Goal: Task Accomplishment & Management: Use online tool/utility

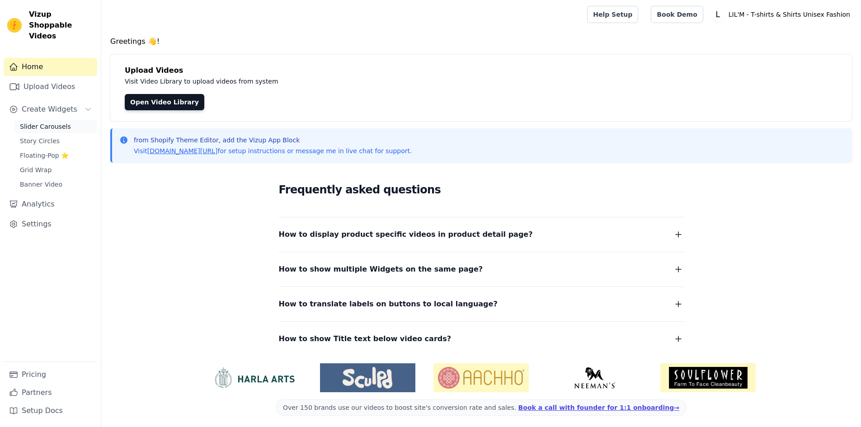
click at [49, 122] on span "Slider Carousels" at bounding box center [45, 126] width 51 height 9
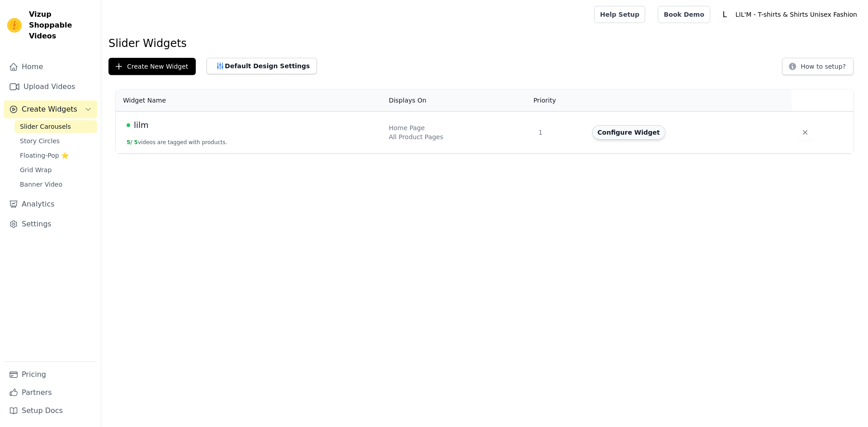
click at [625, 131] on button "Configure Widget" at bounding box center [628, 132] width 73 height 14
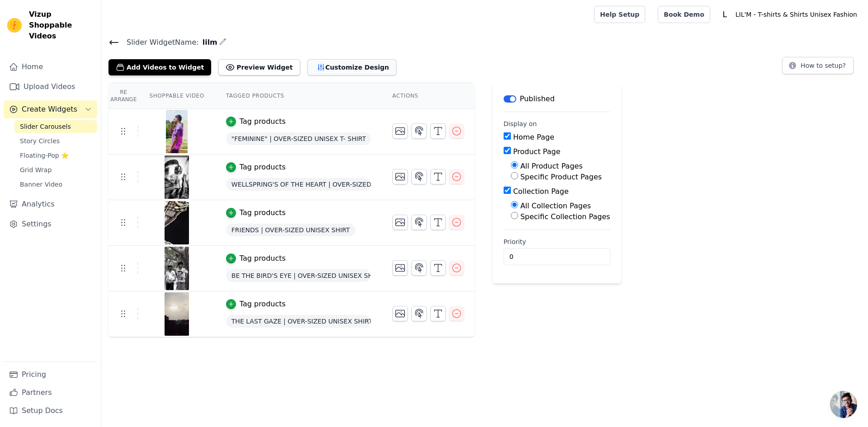
click at [307, 67] on button "Customize Design" at bounding box center [351, 67] width 89 height 16
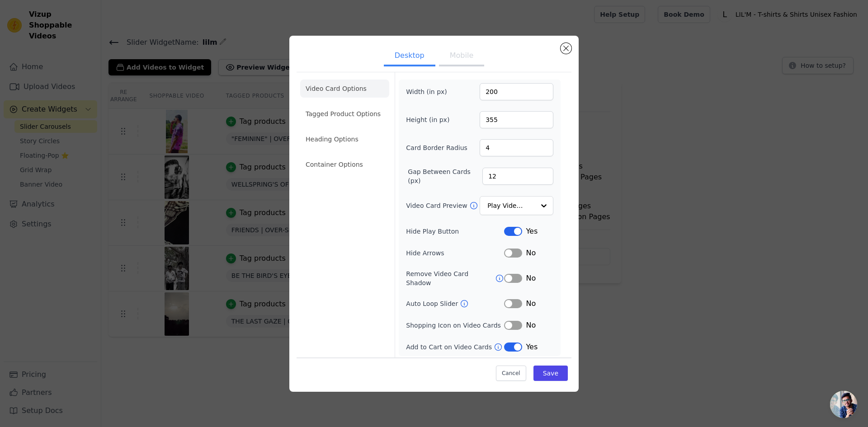
click at [509, 343] on button "Label" at bounding box center [513, 347] width 18 height 9
click at [349, 155] on li "Tagged Product Options" at bounding box center [344, 164] width 89 height 18
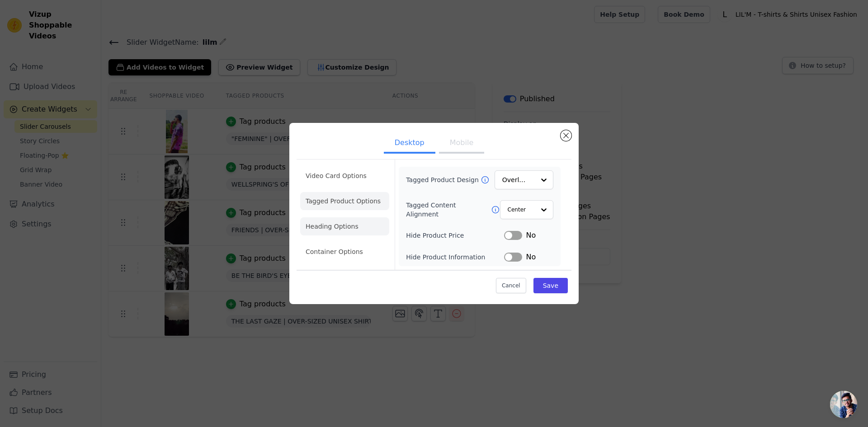
click at [338, 220] on li "Heading Options" at bounding box center [344, 226] width 89 height 18
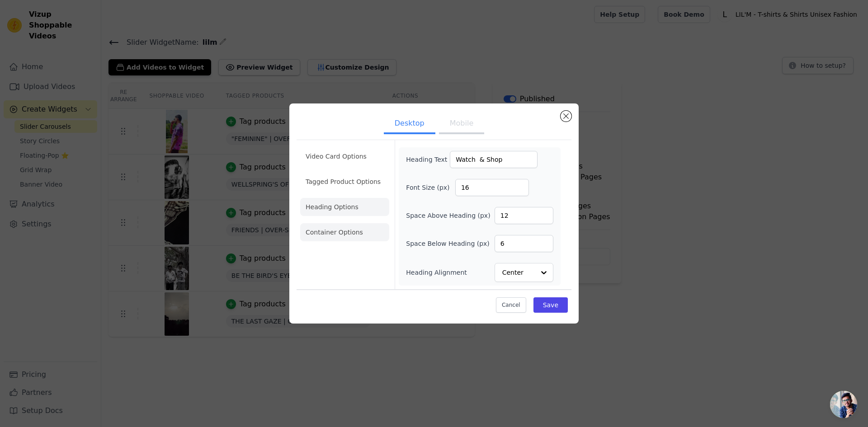
click at [339, 227] on li "Container Options" at bounding box center [344, 232] width 89 height 18
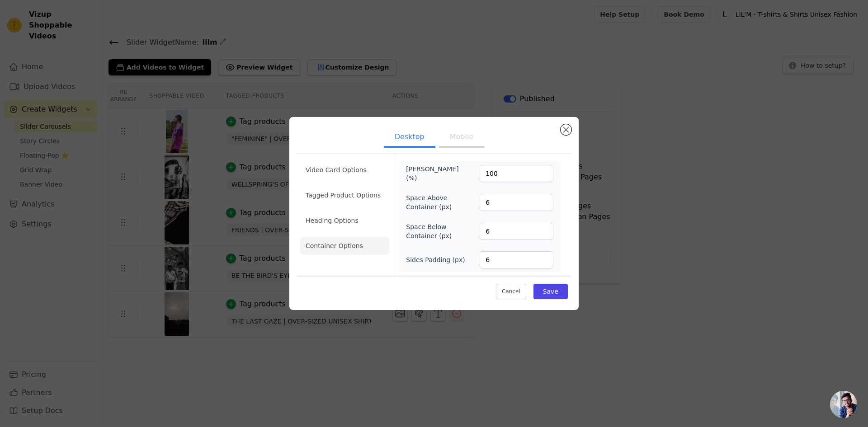
click at [461, 137] on button "Mobile" at bounding box center [461, 138] width 45 height 20
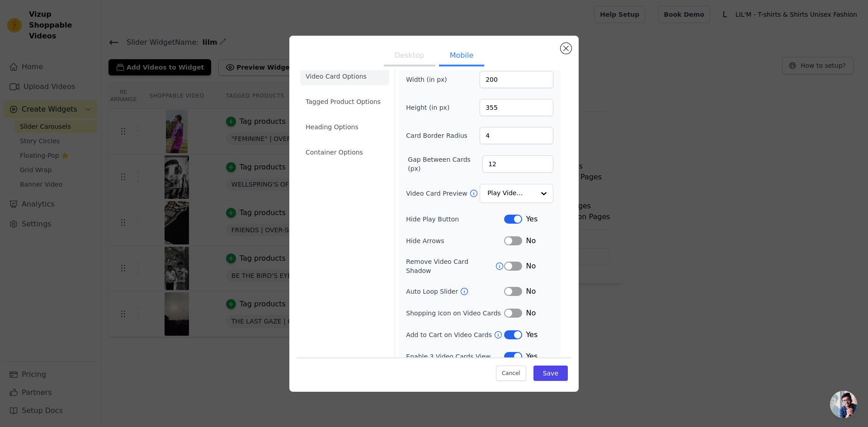
scroll to position [16, 0]
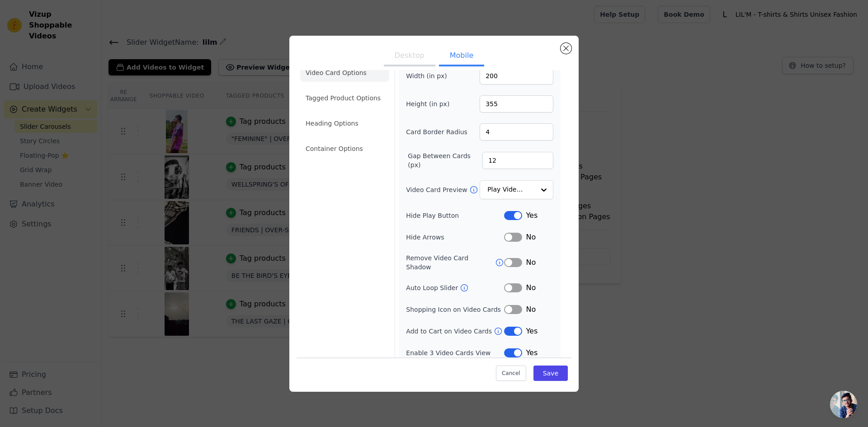
click at [507, 327] on button "Label" at bounding box center [513, 331] width 18 height 9
click at [517, 191] on input "Video Card Preview" at bounding box center [511, 190] width 47 height 18
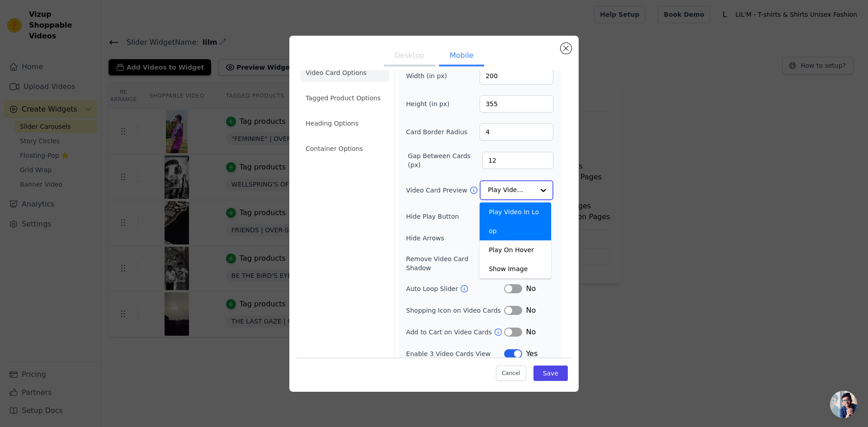
click at [517, 191] on input "Video Card Preview" at bounding box center [511, 190] width 47 height 18
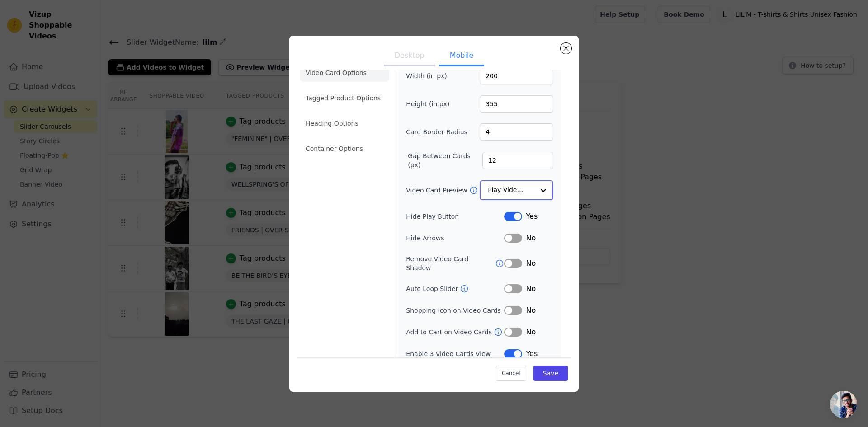
scroll to position [0, 0]
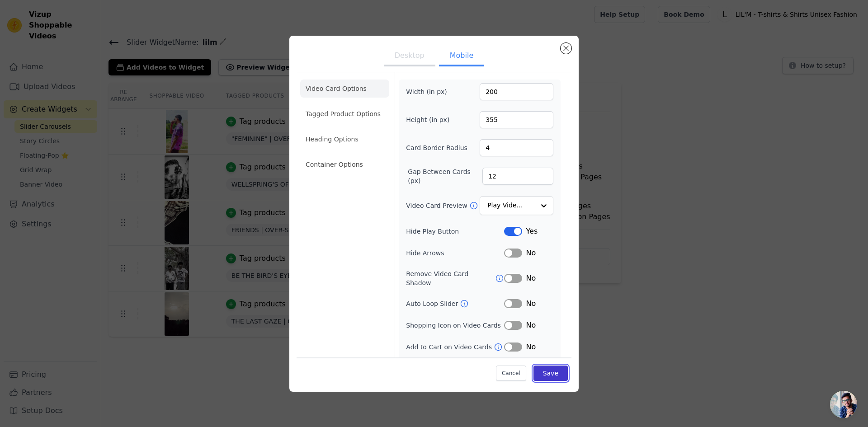
click at [547, 375] on button "Save" at bounding box center [550, 373] width 34 height 15
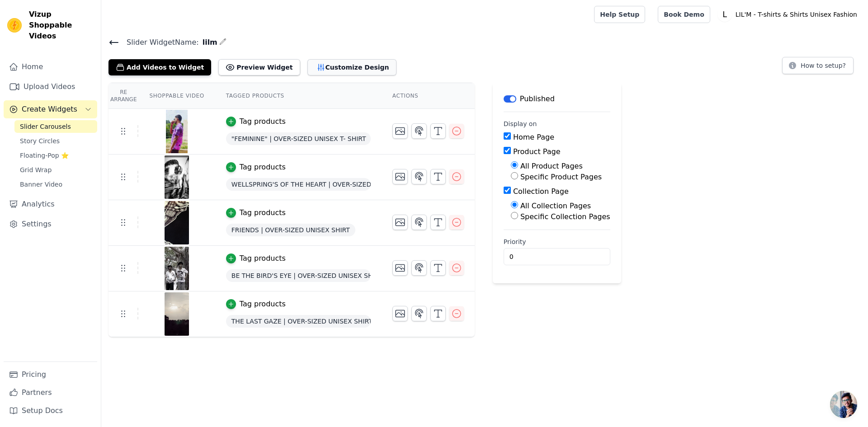
click at [307, 66] on button "Customize Design" at bounding box center [351, 67] width 89 height 16
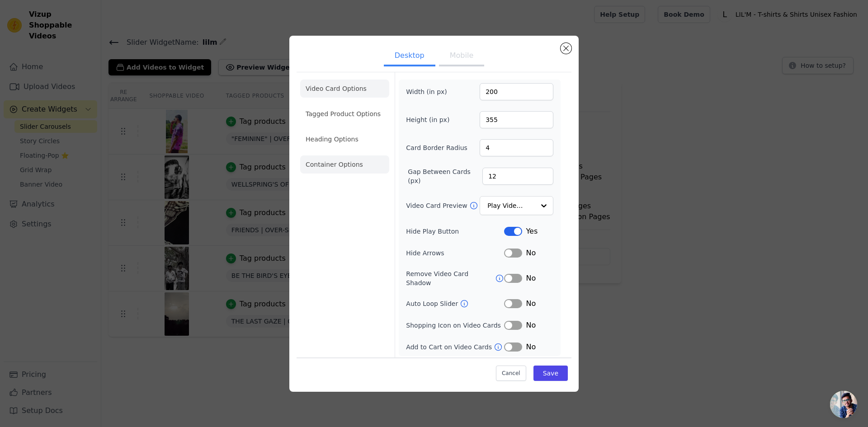
click at [315, 174] on li "Container Options" at bounding box center [344, 164] width 89 height 18
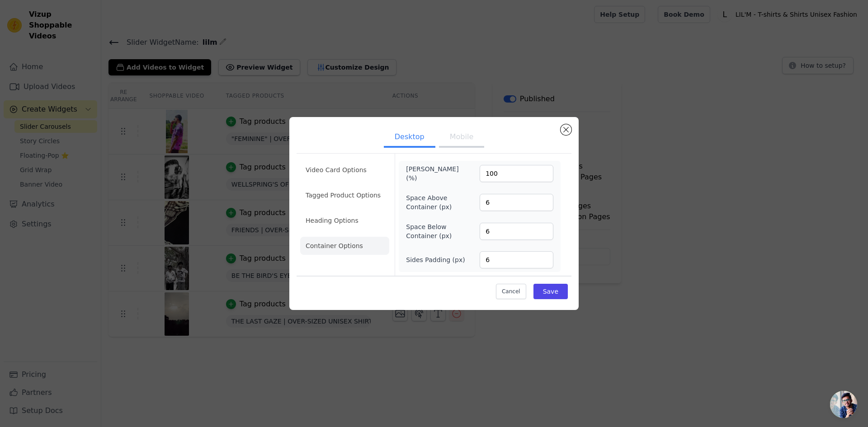
click at [482, 127] on ul "Desktop Mobile" at bounding box center [433, 137] width 275 height 27
click at [466, 142] on button "Mobile" at bounding box center [461, 138] width 45 height 20
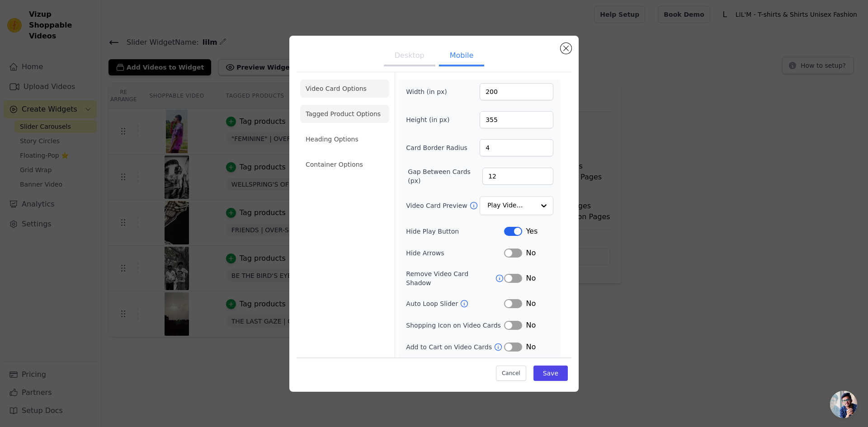
click at [352, 155] on li "Tagged Product Options" at bounding box center [344, 164] width 89 height 18
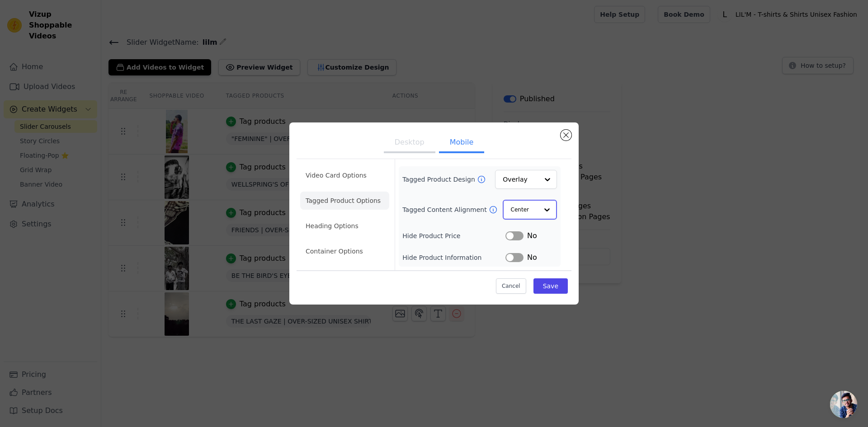
click at [524, 211] on input "Tagged Content Alignment" at bounding box center [524, 210] width 27 height 18
click at [524, 177] on input "Tagged Product Design" at bounding box center [520, 180] width 35 height 18
click at [504, 183] on input "Tagged Product Design" at bounding box center [520, 180] width 35 height 18
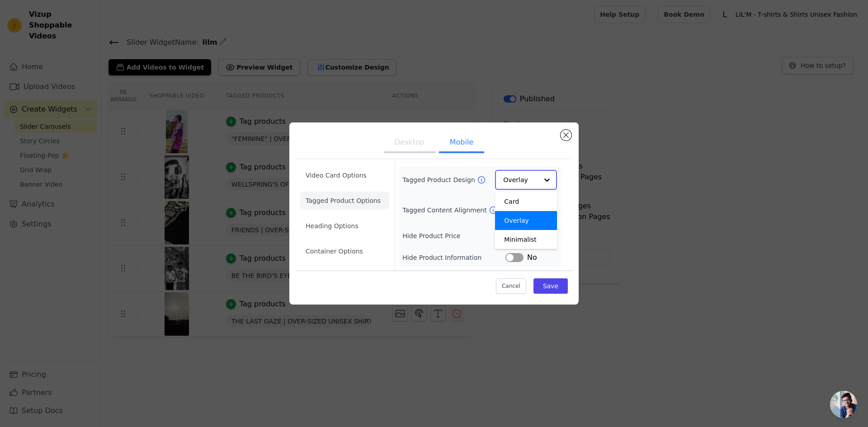
click at [504, 183] on input "Tagged Product Design" at bounding box center [520, 180] width 35 height 18
click at [517, 288] on button "Cancel" at bounding box center [511, 285] width 30 height 15
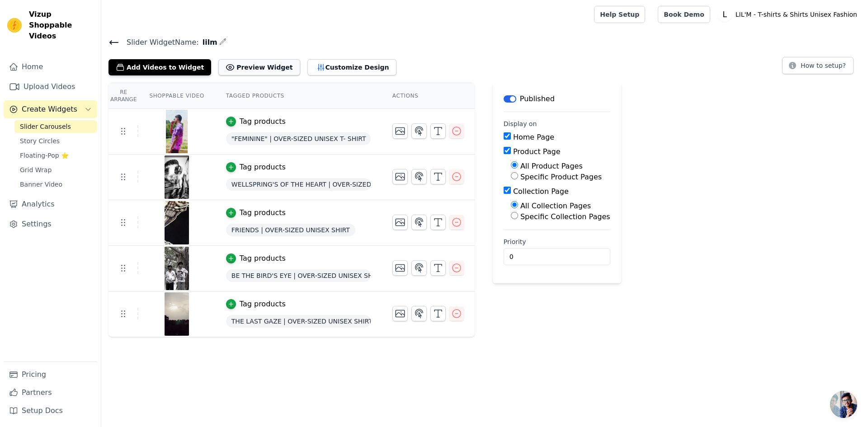
click at [229, 73] on button "Preview Widget" at bounding box center [258, 67] width 81 height 16
click at [38, 151] on div "Slider Carousels Story Circles Floating-Pop ⭐ Grid Wrap Banner Video" at bounding box center [55, 155] width 83 height 70
click at [35, 151] on span "Floating-Pop ⭐" at bounding box center [44, 155] width 49 height 9
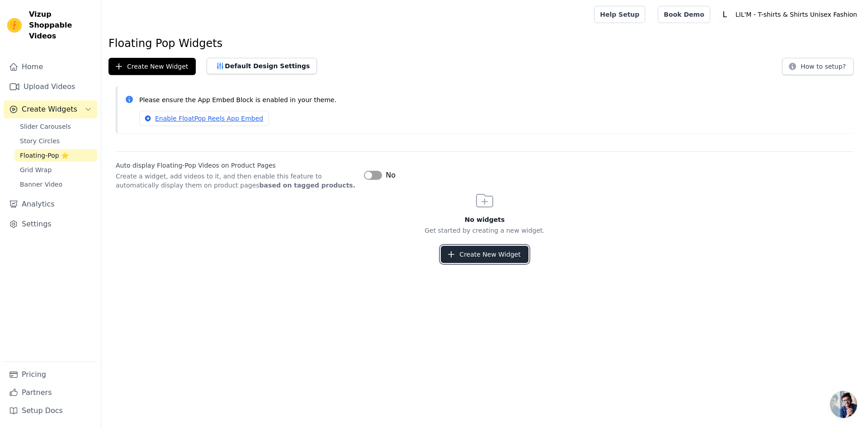
click at [468, 252] on button "Create New Widget" at bounding box center [484, 254] width 87 height 17
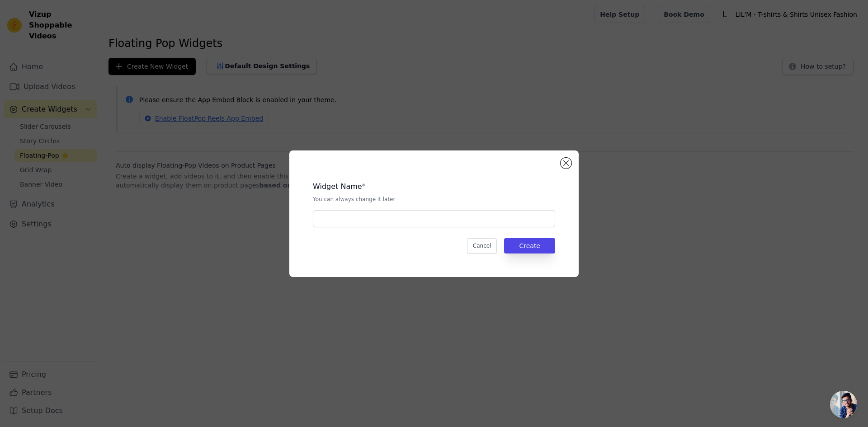
click at [483, 255] on div "Widget Name * You can always change it later Cancel Create" at bounding box center [434, 214] width 260 height 98
click at [483, 252] on button "Cancel" at bounding box center [482, 245] width 30 height 15
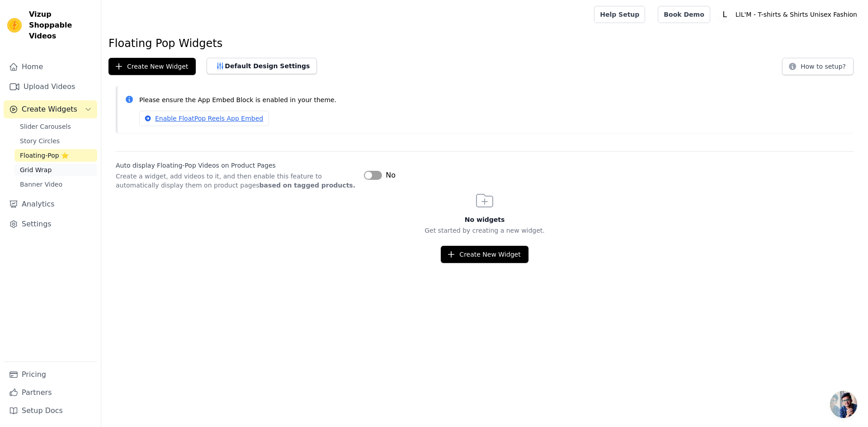
click at [66, 164] on link "Grid Wrap" at bounding box center [55, 170] width 83 height 13
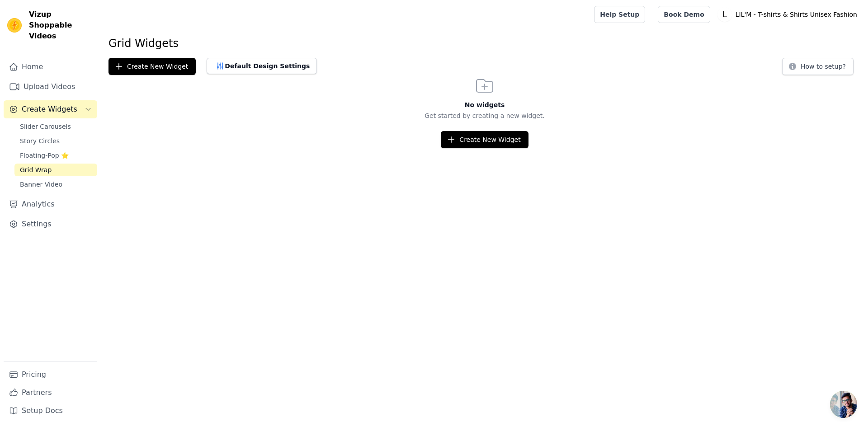
click at [61, 181] on div "Home Upload Videos Create Widgets Slider Carousels Story Circles Floating-Pop ⭐…" at bounding box center [51, 210] width 94 height 304
click at [61, 178] on link "Banner Video" at bounding box center [55, 184] width 83 height 13
click at [60, 122] on span "Slider Carousels" at bounding box center [45, 126] width 51 height 9
